Goal: Task Accomplishment & Management: Use online tool/utility

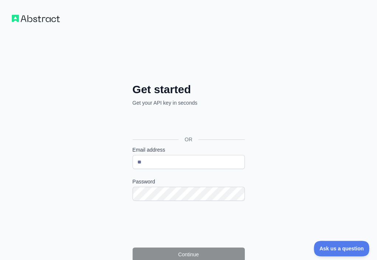
type input "*"
type input "**********"
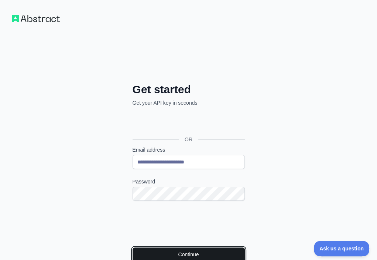
click at [133, 247] on button "Continue" at bounding box center [189, 254] width 112 height 14
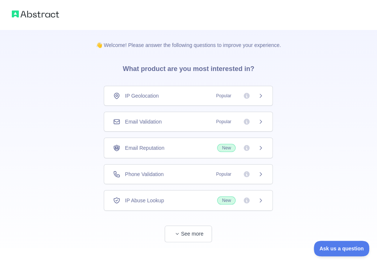
click at [183, 116] on div "Email Validation Popular" at bounding box center [188, 121] width 169 height 20
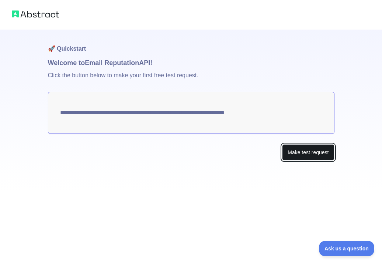
click at [311, 152] on button "Make test request" at bounding box center [308, 152] width 52 height 17
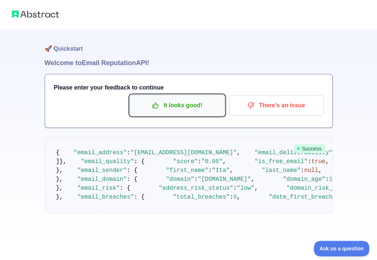
click at [218, 110] on p "It looks good!" at bounding box center [176, 105] width 83 height 13
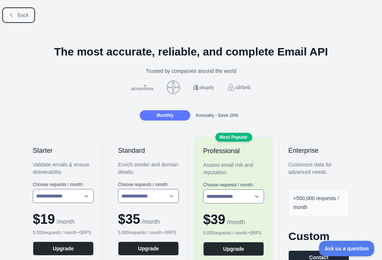
click at [19, 17] on span "Back" at bounding box center [22, 15] width 11 height 6
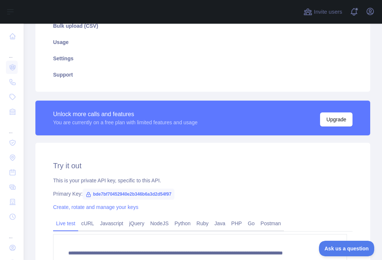
scroll to position [148, 0]
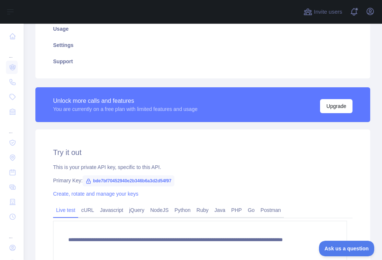
click at [121, 180] on span "bde7bf70452940e2b346b6a3d2d54f97" at bounding box center [129, 180] width 92 height 11
copy span "bde7bf70452940e2b346b6a3d2d54f97"
